Goal: Communication & Community: Ask a question

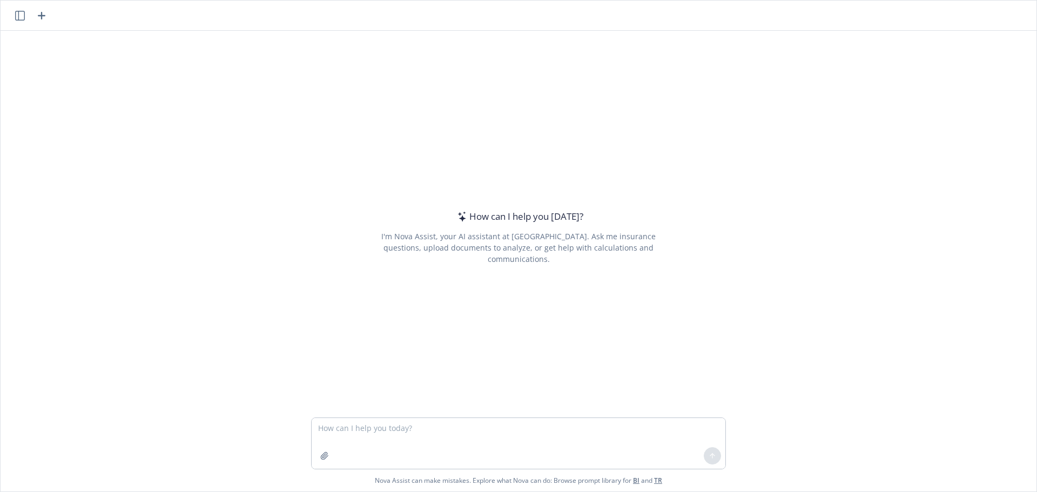
click at [427, 435] on textarea at bounding box center [519, 443] width 414 height 51
type textarea "Are you working [DATE]?"
